Goal: Task Accomplishment & Management: Manage account settings

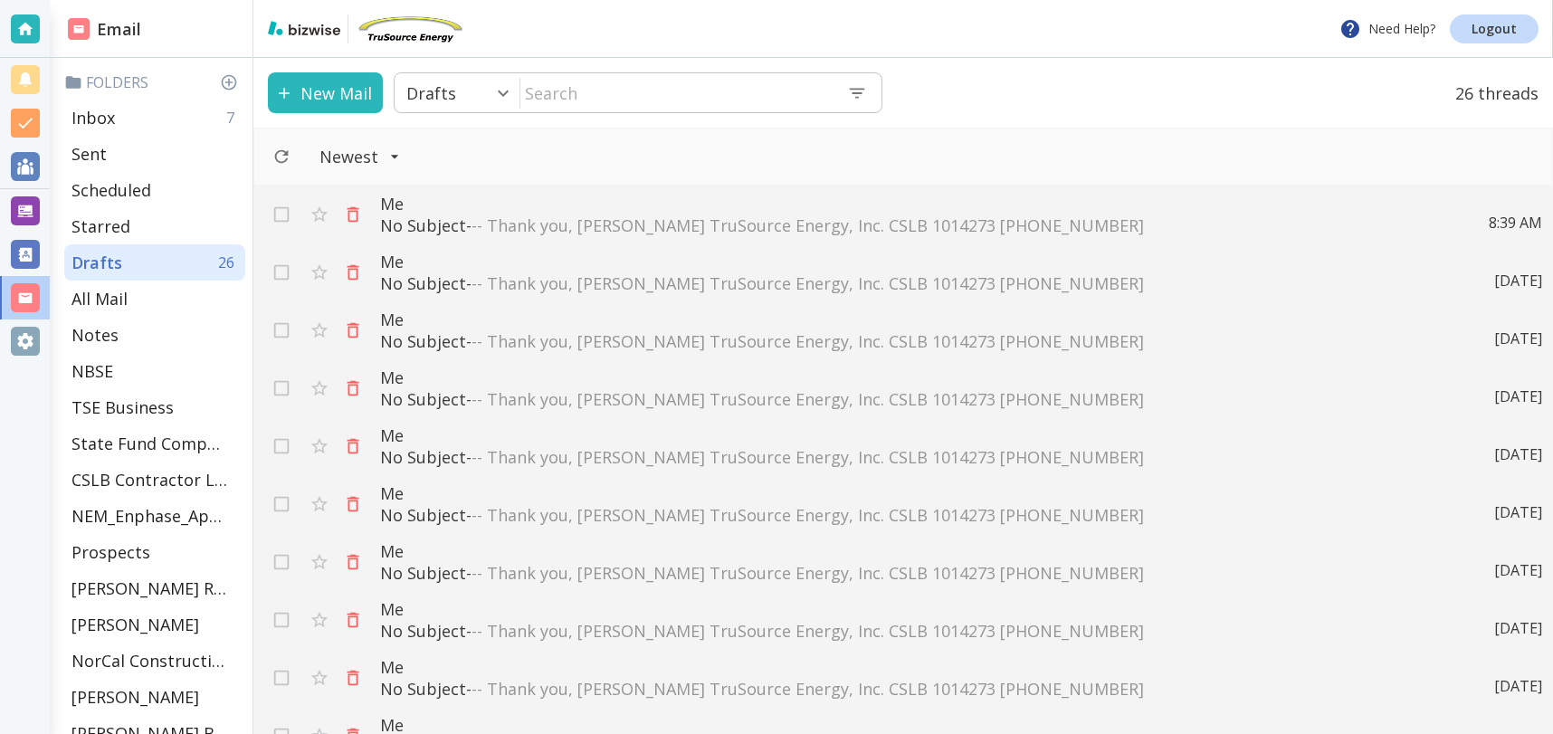
scroll to position [378, 0]
click at [155, 110] on div "Inbox 4" at bounding box center [154, 118] width 181 height 36
type input "0"
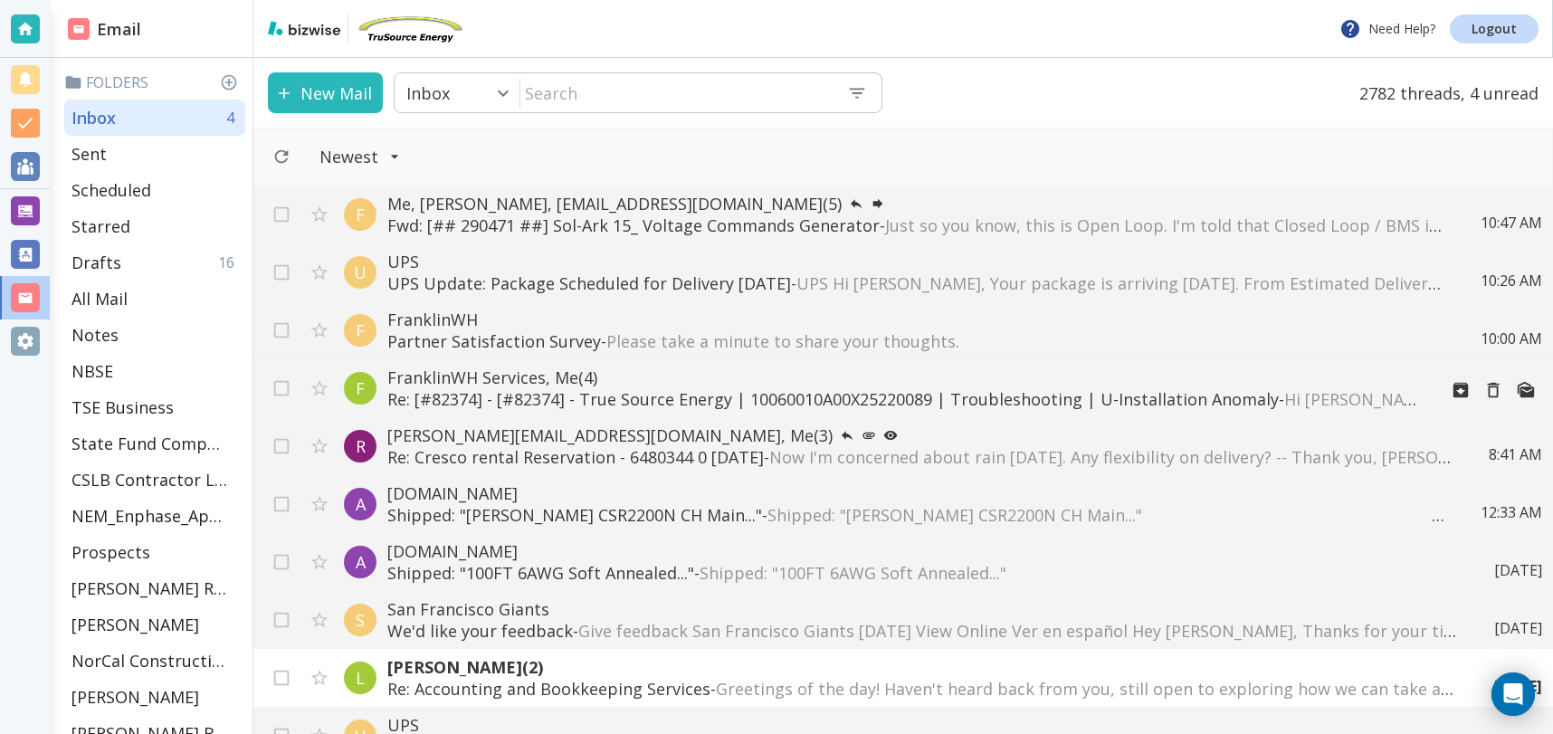
click at [970, 403] on p "Re: [#82374] - [#82374] - True Source Energy | 10060010A00X25220089 | Troublesh…" at bounding box center [905, 399] width 1036 height 22
